Goal: Task Accomplishment & Management: Complete application form

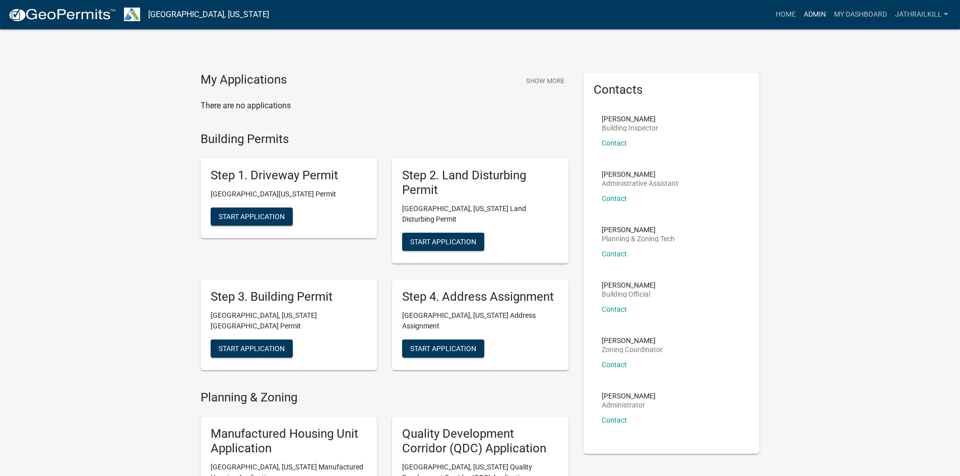
click at [810, 10] on link "Admin" at bounding box center [814, 14] width 30 height 19
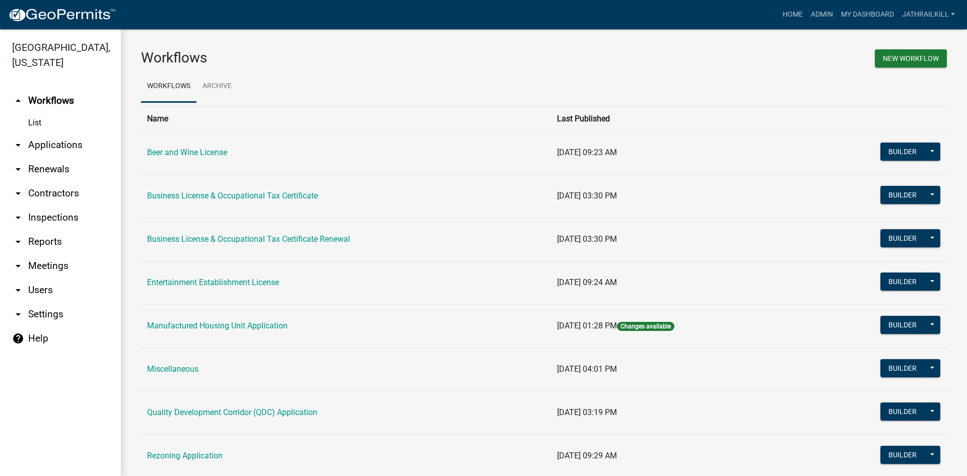
click at [49, 133] on link "arrow_drop_down Applications" at bounding box center [60, 145] width 121 height 24
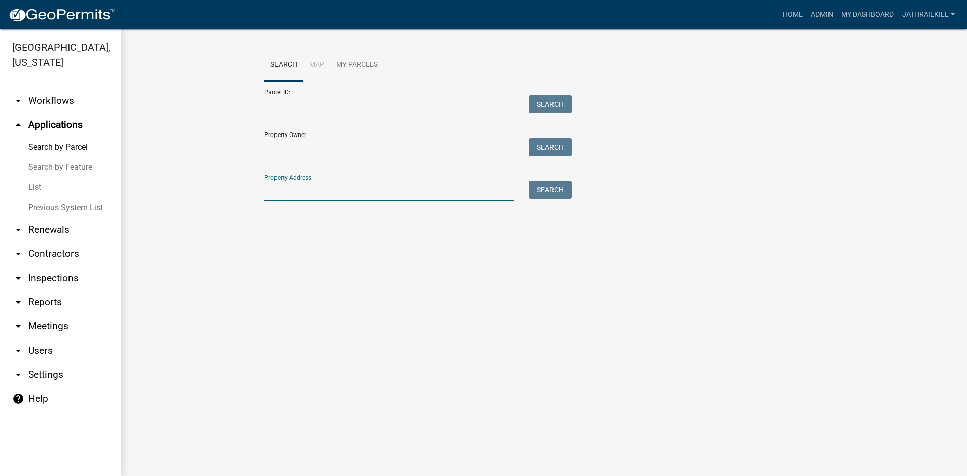
drag, startPoint x: 288, startPoint y: 183, endPoint x: 306, endPoint y: 208, distance: 29.9
click at [290, 184] on input "Property Address:" at bounding box center [388, 191] width 249 height 21
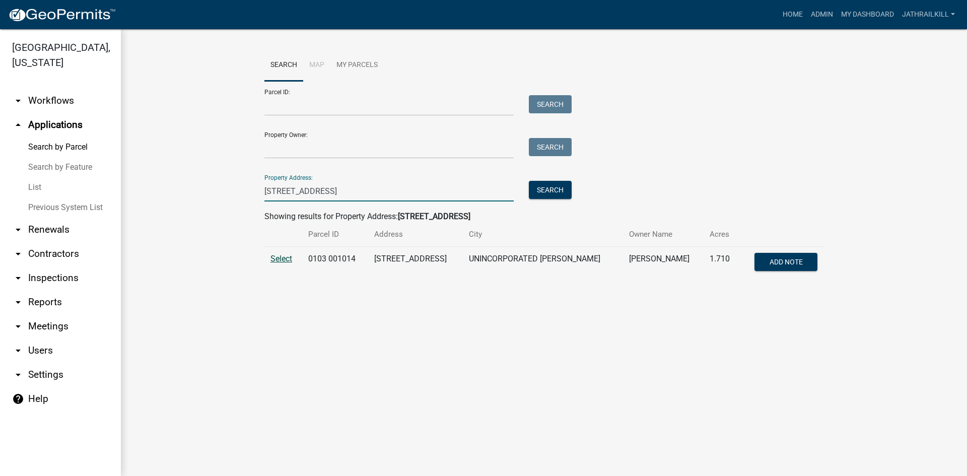
type input "[STREET_ADDRESS]"
click at [271, 261] on span "Select" at bounding box center [281, 259] width 22 height 10
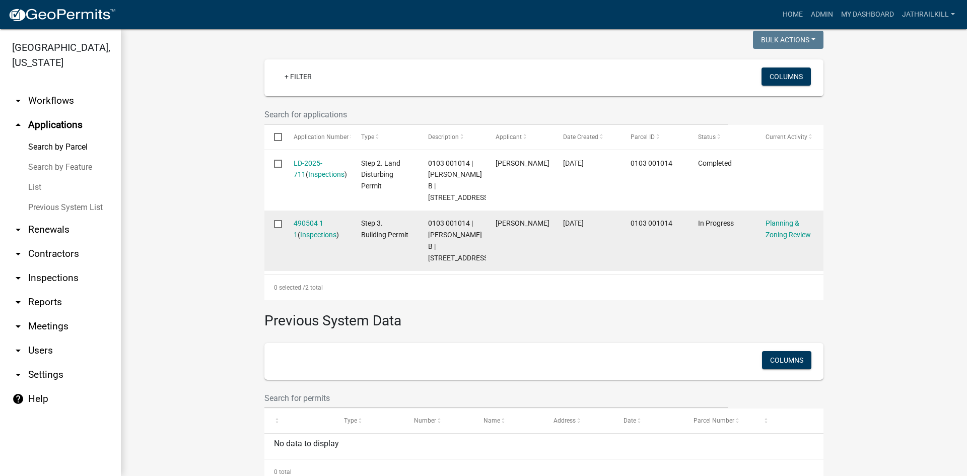
scroll to position [287, 0]
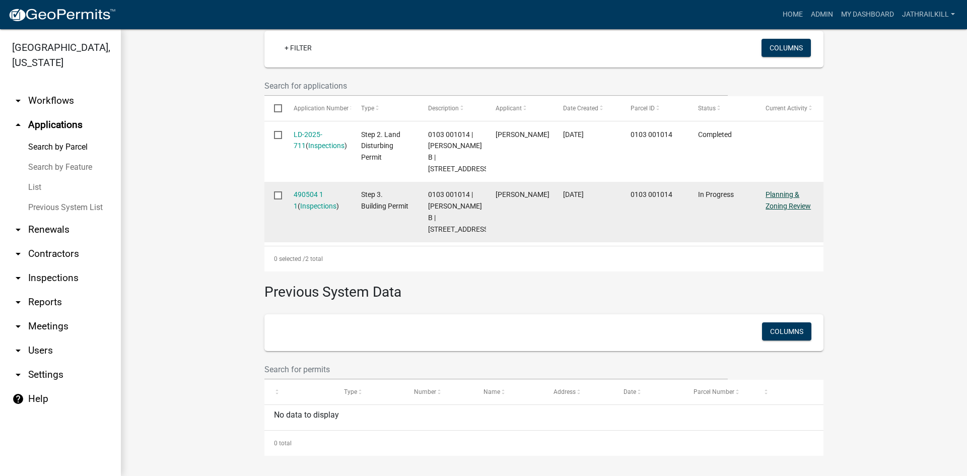
click at [784, 210] on link "Planning & Zoning Review" at bounding box center [788, 200] width 45 height 20
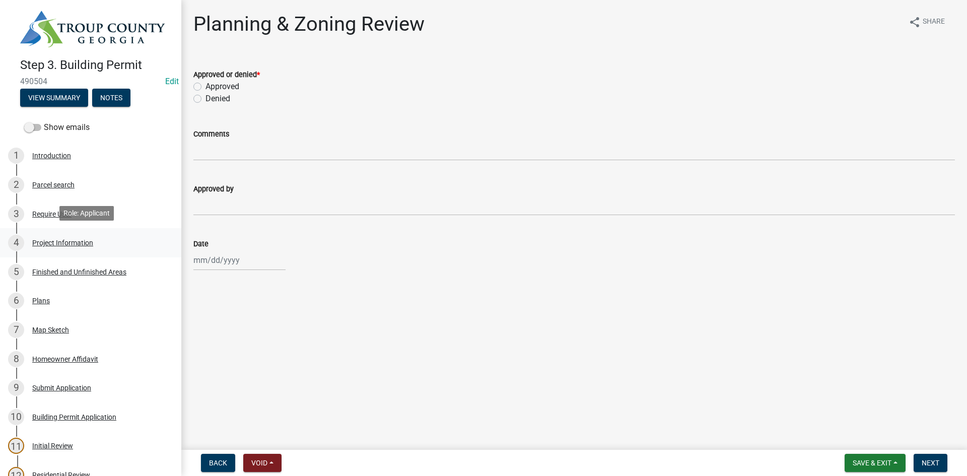
click at [63, 244] on div "Project Information" at bounding box center [62, 242] width 61 height 7
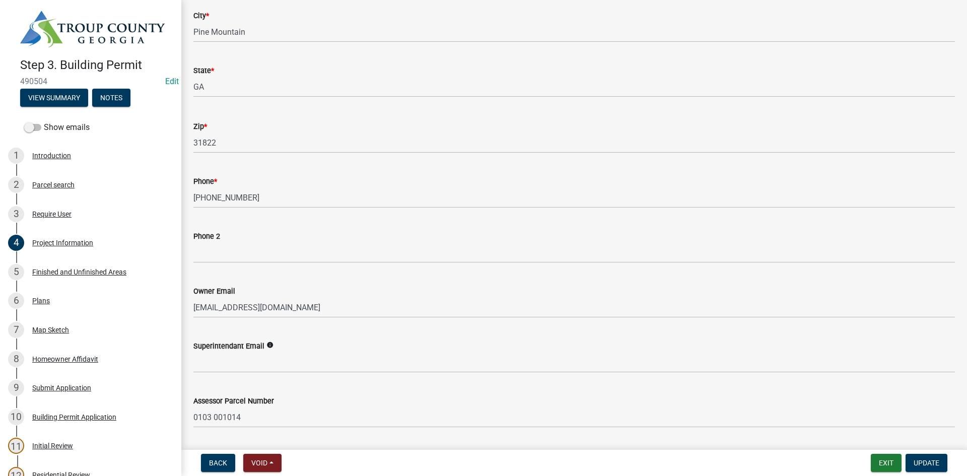
scroll to position [353, 0]
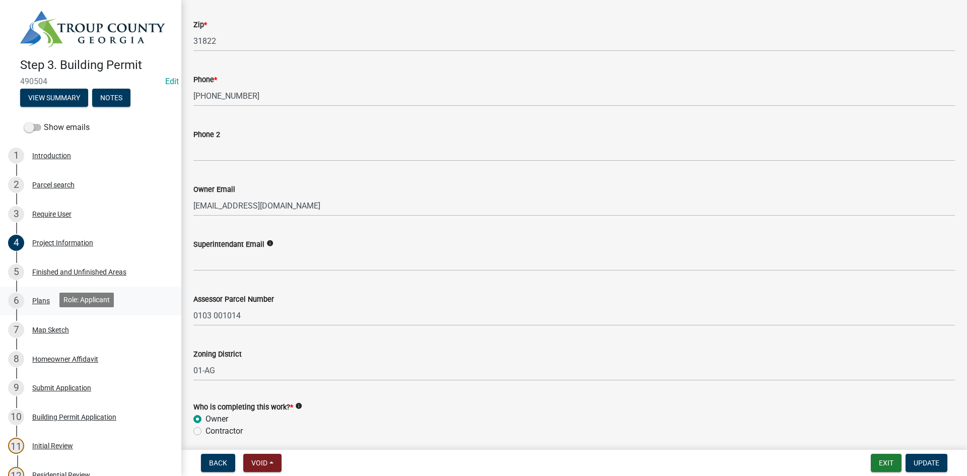
click at [44, 311] on link "6 Plans" at bounding box center [90, 301] width 181 height 29
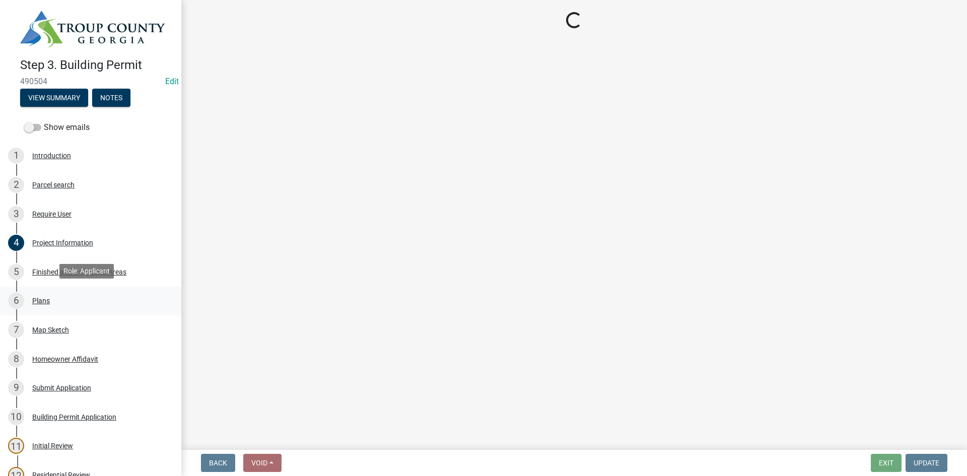
scroll to position [0, 0]
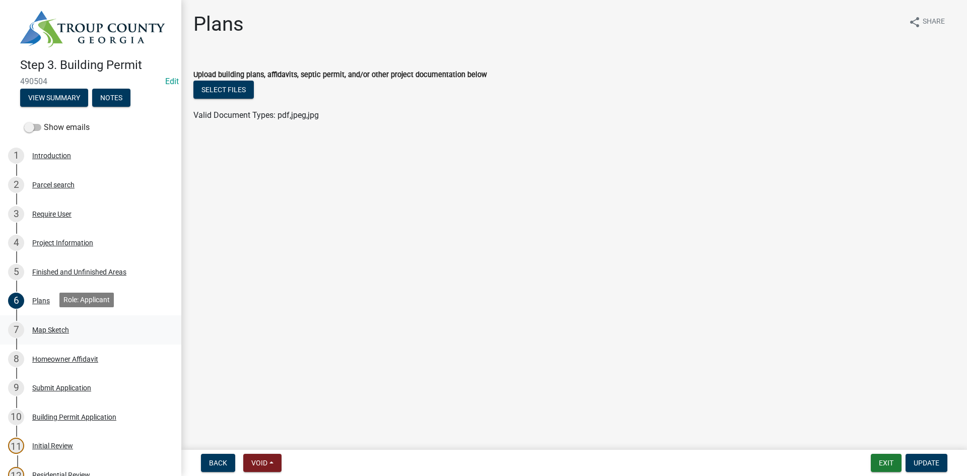
click at [63, 330] on div "Map Sketch" at bounding box center [50, 329] width 37 height 7
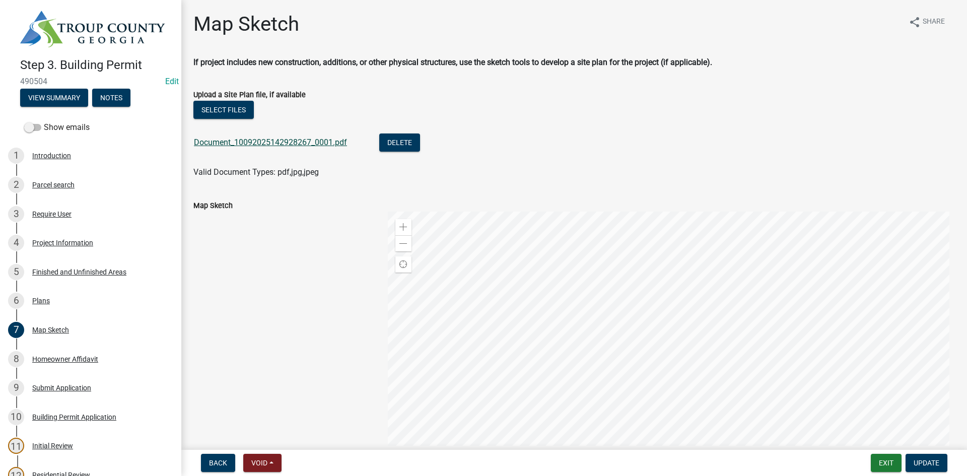
click at [292, 144] on link "Document_10092025142928267_0001.pdf" at bounding box center [270, 143] width 153 height 10
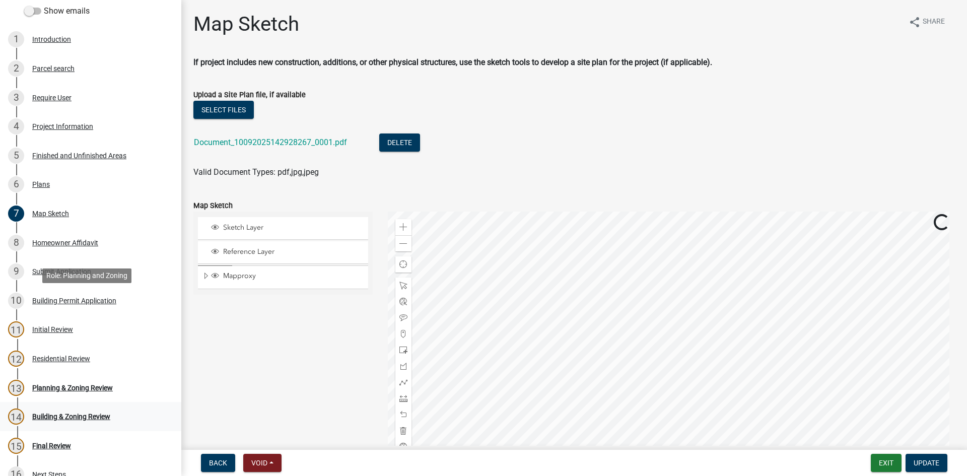
scroll to position [198, 0]
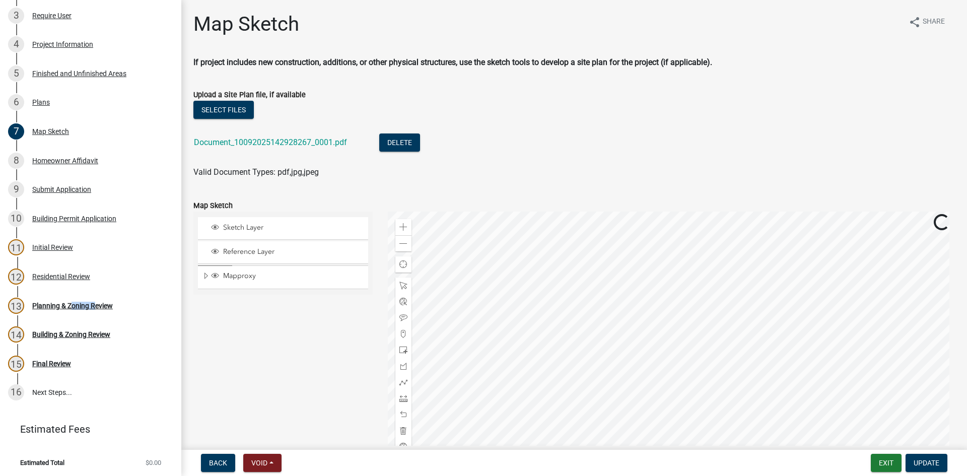
click at [74, 303] on div "Planning & Zoning Review" at bounding box center [72, 305] width 81 height 7
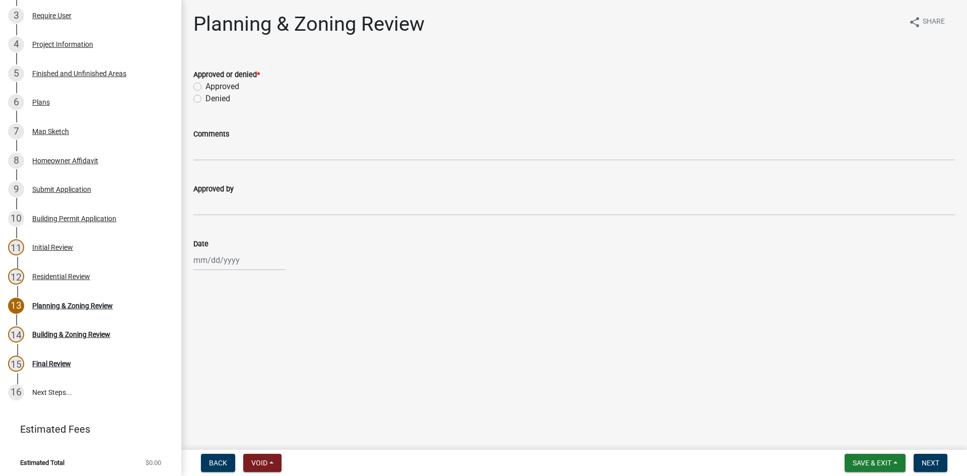
click at [201, 87] on div "Approved" at bounding box center [574, 87] width 762 height 12
click at [197, 91] on div "Approved" at bounding box center [574, 87] width 762 height 12
click at [206, 90] on label "Approved" at bounding box center [223, 87] width 34 height 12
click at [206, 87] on input "Approved" at bounding box center [209, 84] width 7 height 7
radio input "true"
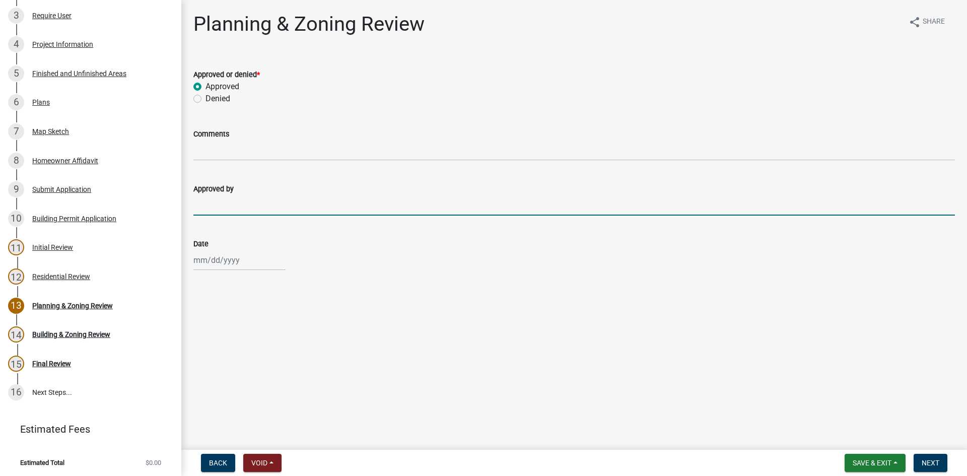
click at [226, 207] on input "Approved by" at bounding box center [574, 205] width 762 height 21
type input "[PERSON_NAME]"
click at [230, 261] on div at bounding box center [239, 260] width 92 height 21
select select "10"
select select "2025"
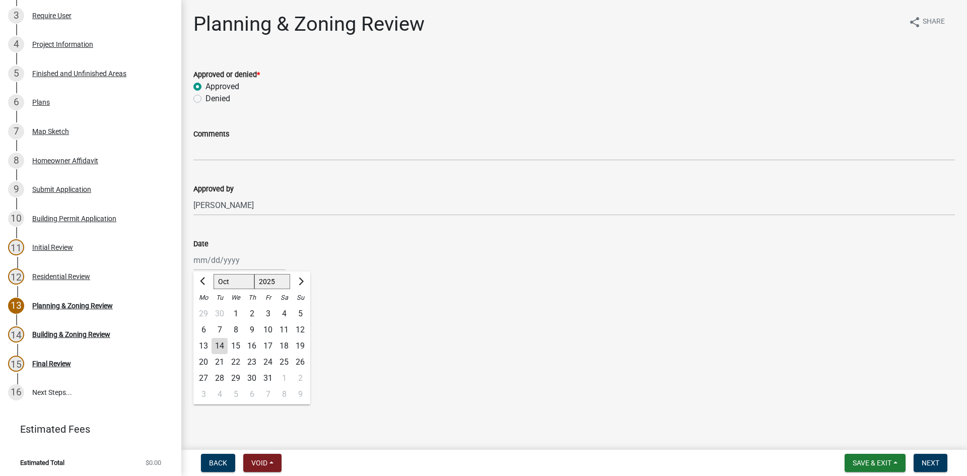
drag, startPoint x: 224, startPoint y: 347, endPoint x: 238, endPoint y: 322, distance: 28.7
click at [224, 346] on div "14" at bounding box center [220, 346] width 16 height 16
type input "[DATE]"
click at [933, 462] on span "Next" at bounding box center [931, 463] width 18 height 8
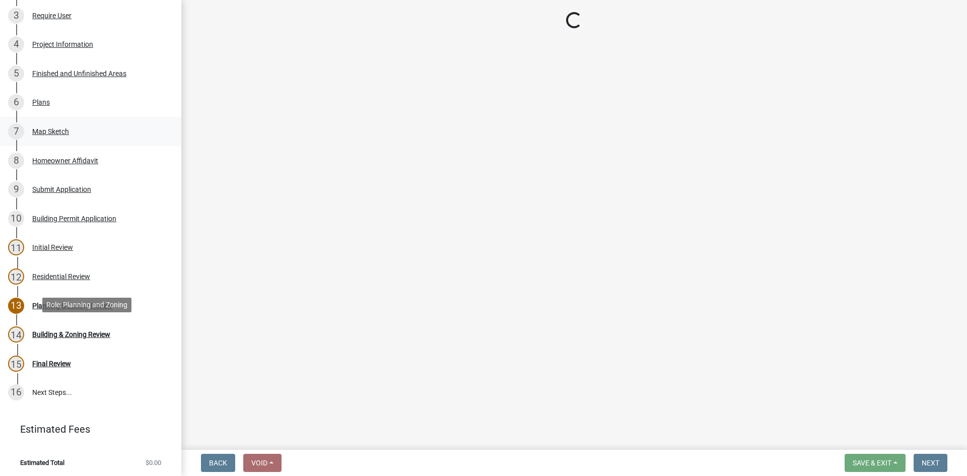
scroll to position [0, 0]
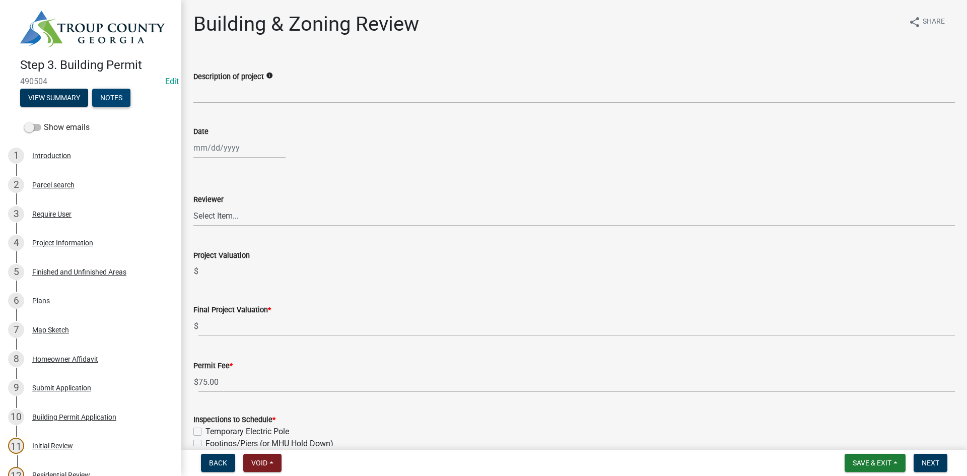
click at [122, 98] on button "Notes" at bounding box center [111, 98] width 38 height 18
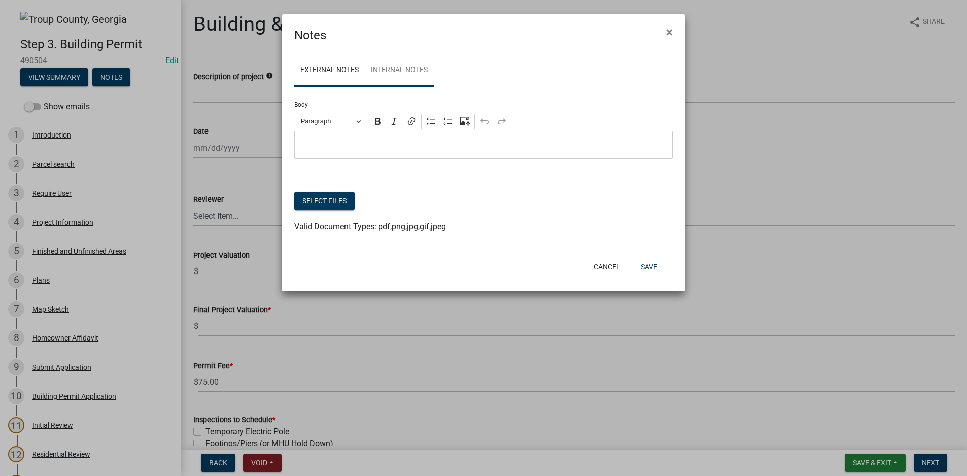
click at [396, 83] on link "Internal Notes" at bounding box center [399, 70] width 69 height 32
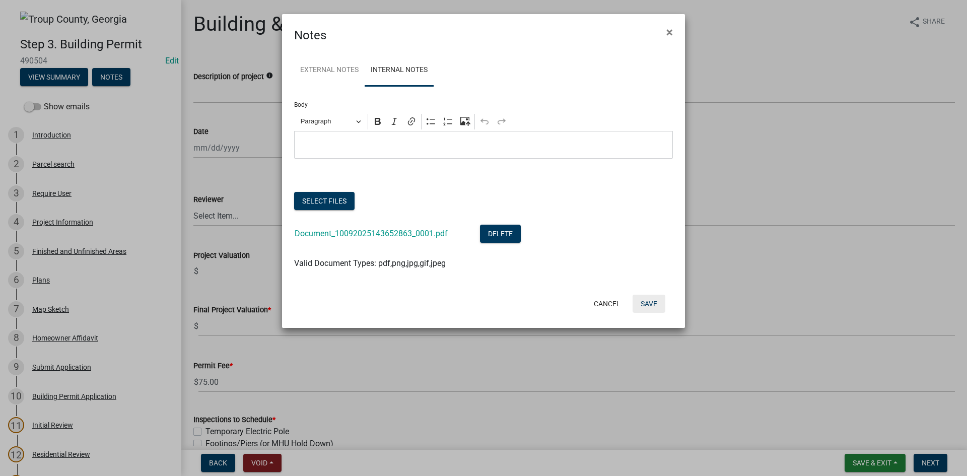
click at [656, 300] on button "Save" at bounding box center [649, 304] width 33 height 18
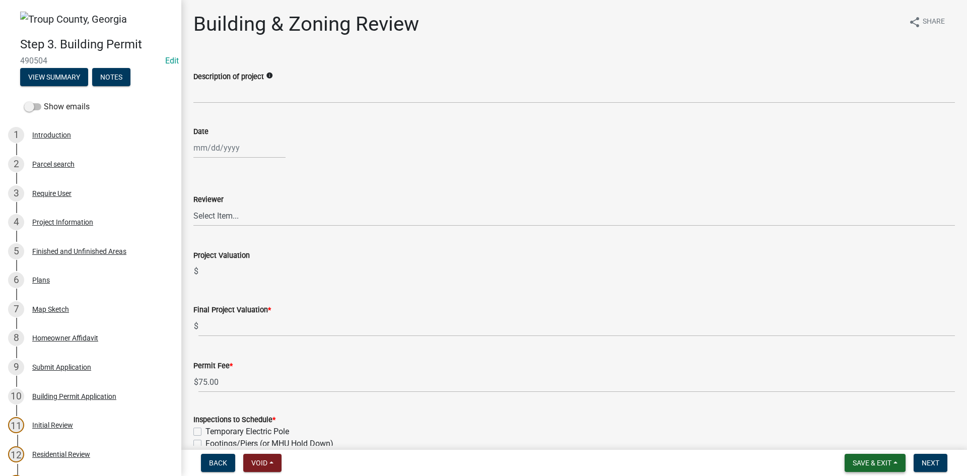
drag, startPoint x: 893, startPoint y: 462, endPoint x: 888, endPoint y: 459, distance: 5.4
click at [889, 459] on button "Save & Exit" at bounding box center [875, 463] width 61 height 18
click at [875, 451] on div "Save Save & Exit" at bounding box center [865, 424] width 81 height 56
drag, startPoint x: 861, startPoint y: 471, endPoint x: 864, endPoint y: 461, distance: 11.0
click at [861, 466] on button "Save & Exit" at bounding box center [875, 463] width 61 height 18
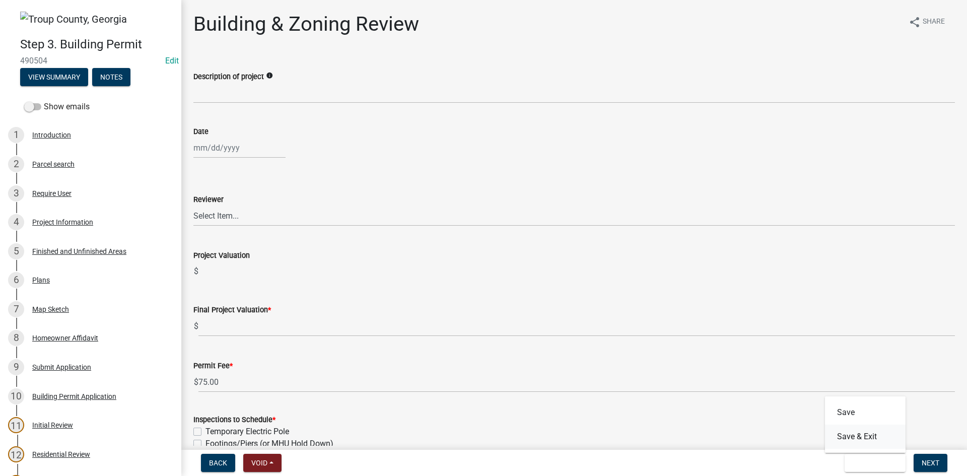
drag, startPoint x: 866, startPoint y: 449, endPoint x: 868, endPoint y: 440, distance: 8.8
click at [867, 446] on button "Save & Exit" at bounding box center [865, 437] width 81 height 24
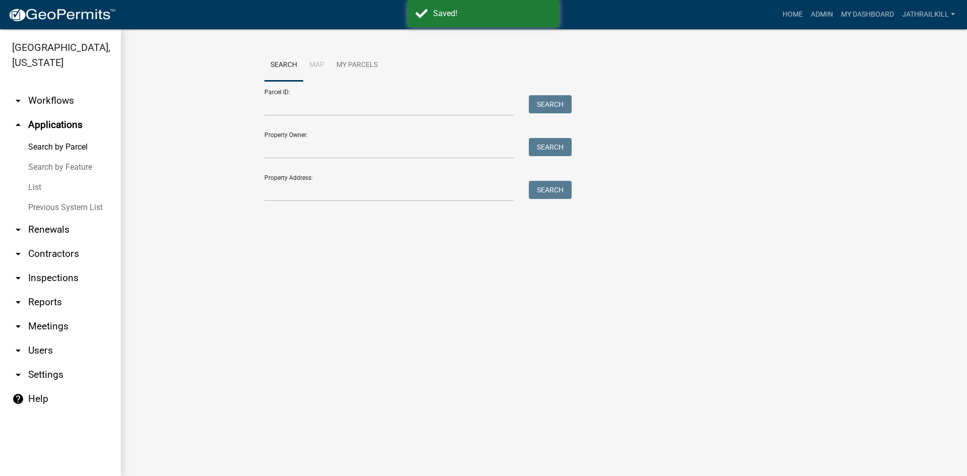
click at [74, 89] on link "arrow_drop_down Workflows" at bounding box center [60, 101] width 121 height 24
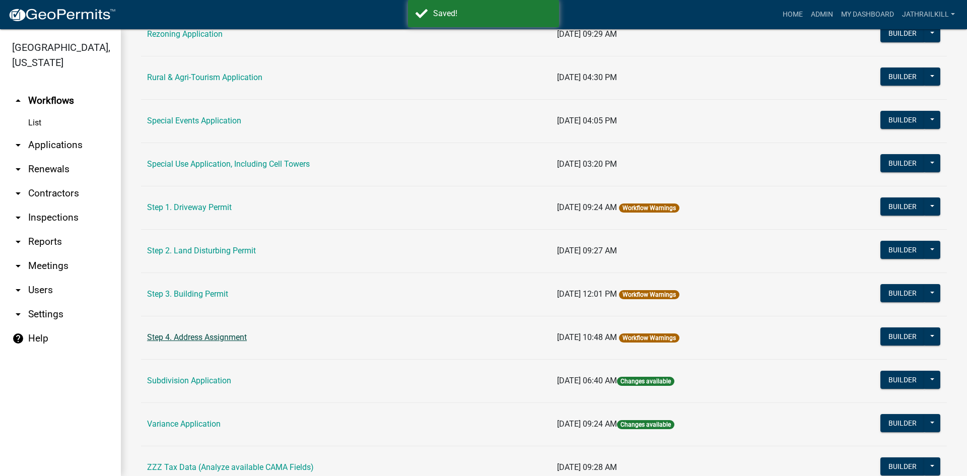
scroll to position [463, 0]
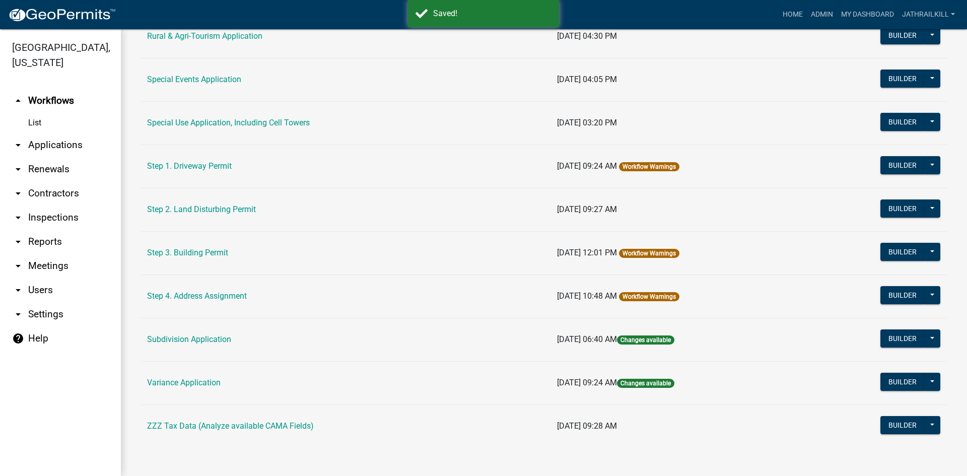
click at [186, 265] on td "Step 3. Building Permit" at bounding box center [346, 252] width 410 height 43
click at [192, 253] on link "Step 3. Building Permit" at bounding box center [187, 253] width 81 height 10
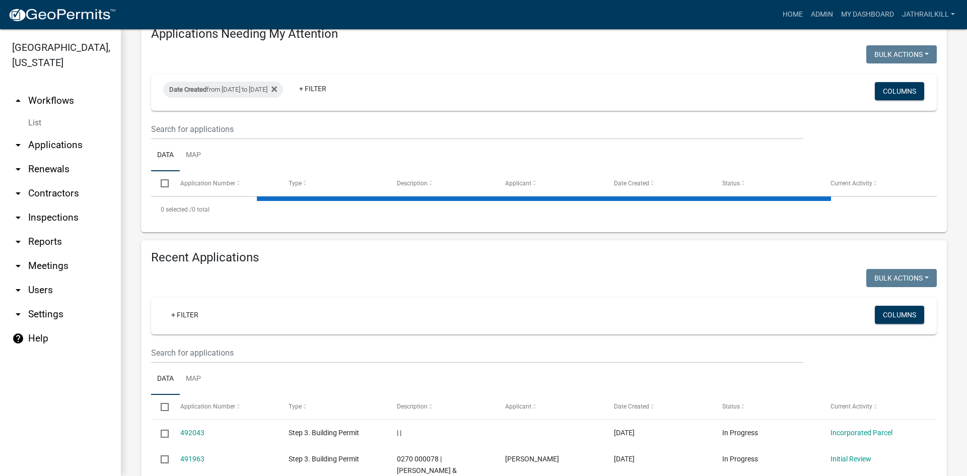
select select "2: 50"
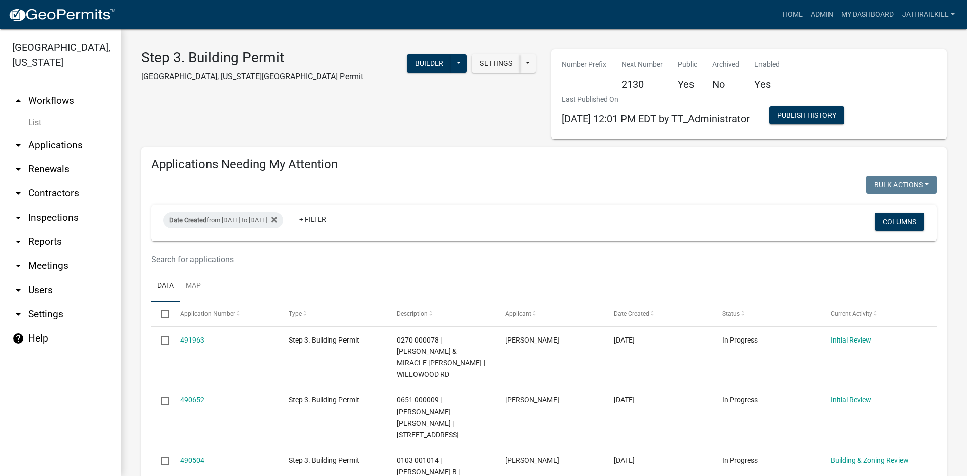
click at [72, 89] on link "arrow_drop_up Workflows" at bounding box center [60, 101] width 121 height 24
